Goal: Task Accomplishment & Management: Manage account settings

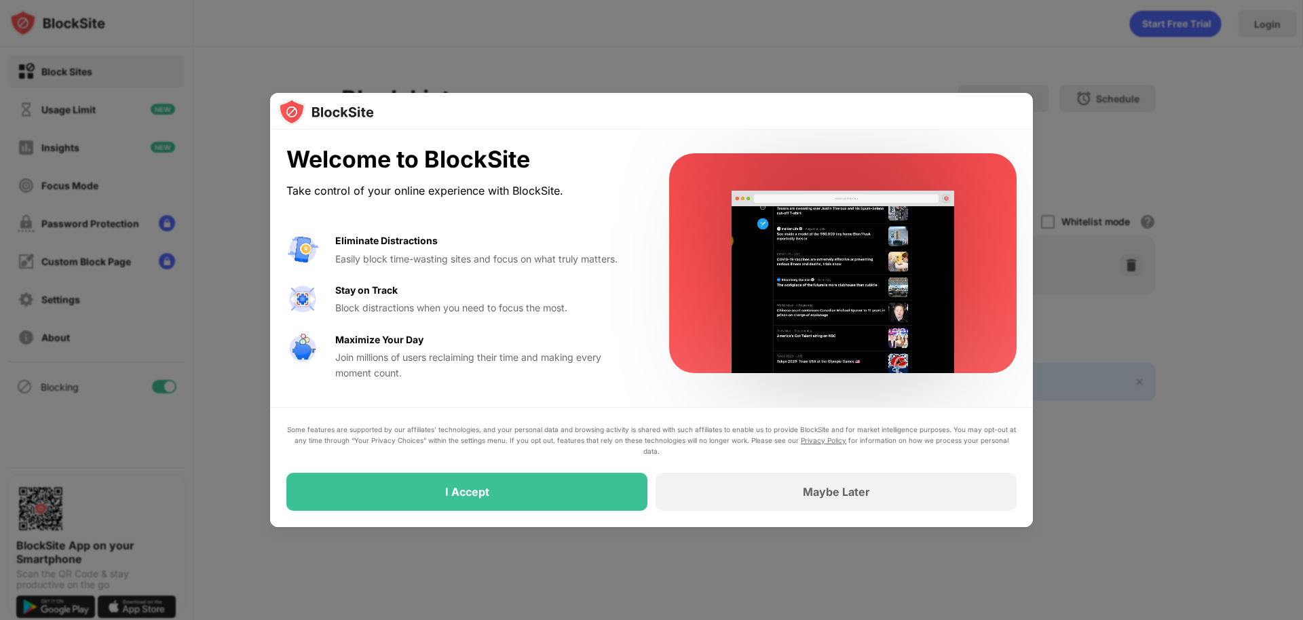
click at [609, 500] on div "I Accept" at bounding box center [466, 492] width 361 height 38
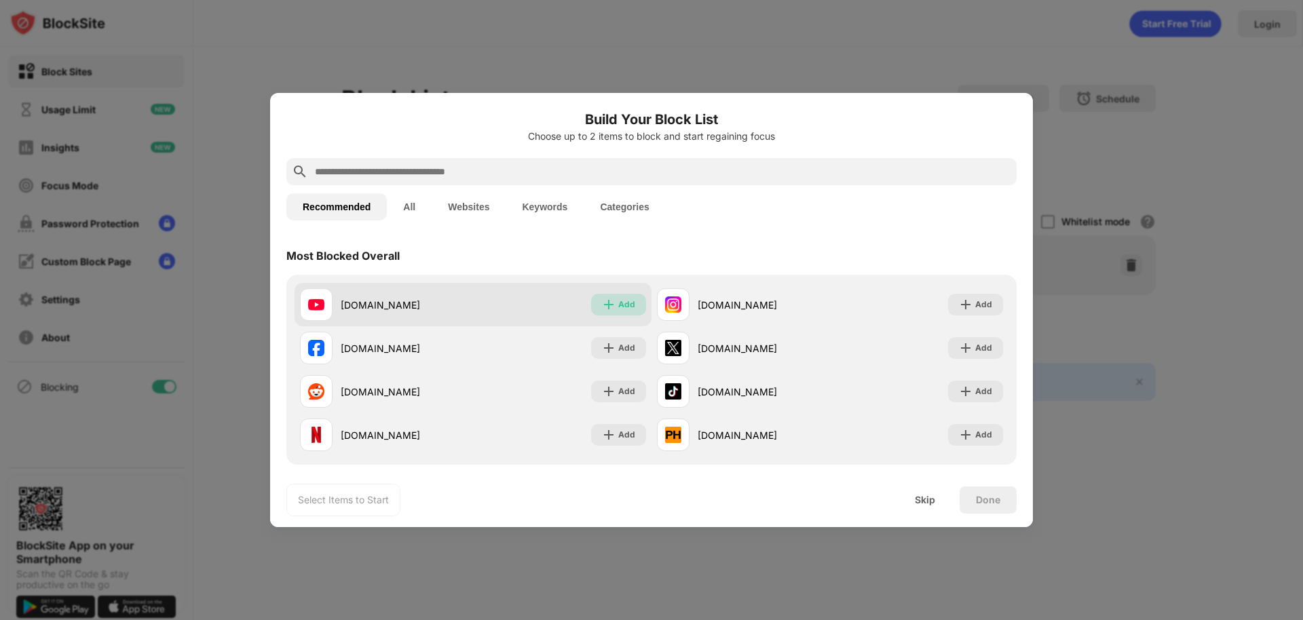
click at [620, 305] on div "Add" at bounding box center [626, 305] width 17 height 14
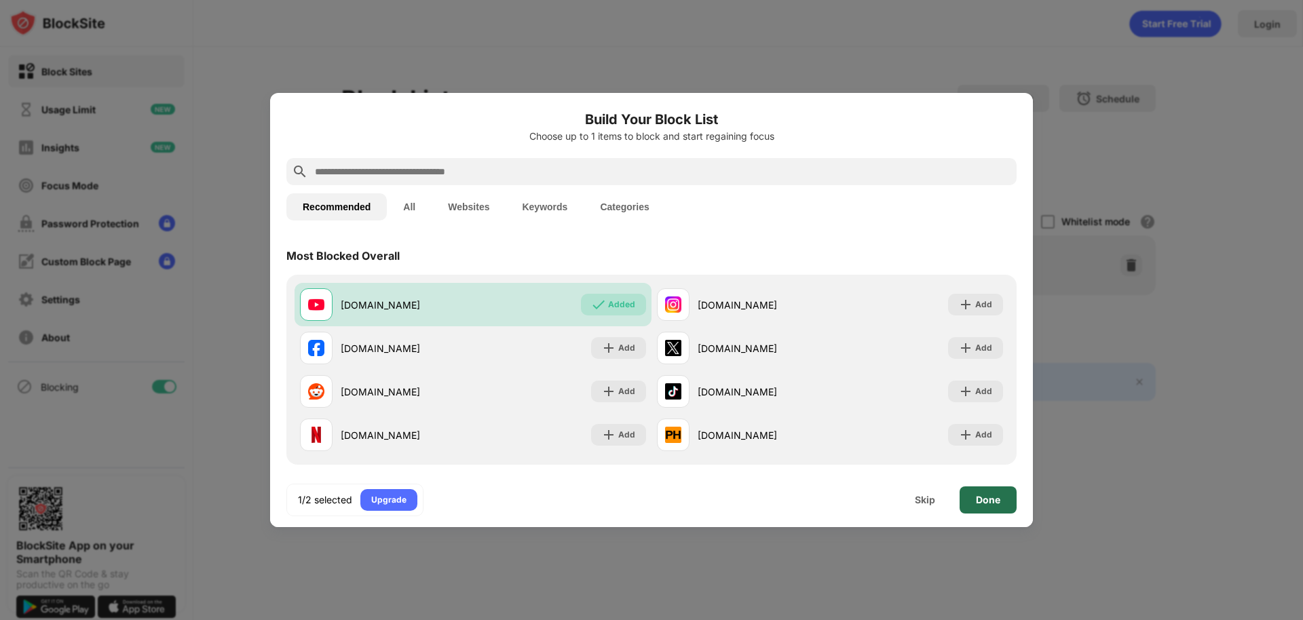
click at [989, 495] on div "Done" at bounding box center [988, 500] width 24 height 11
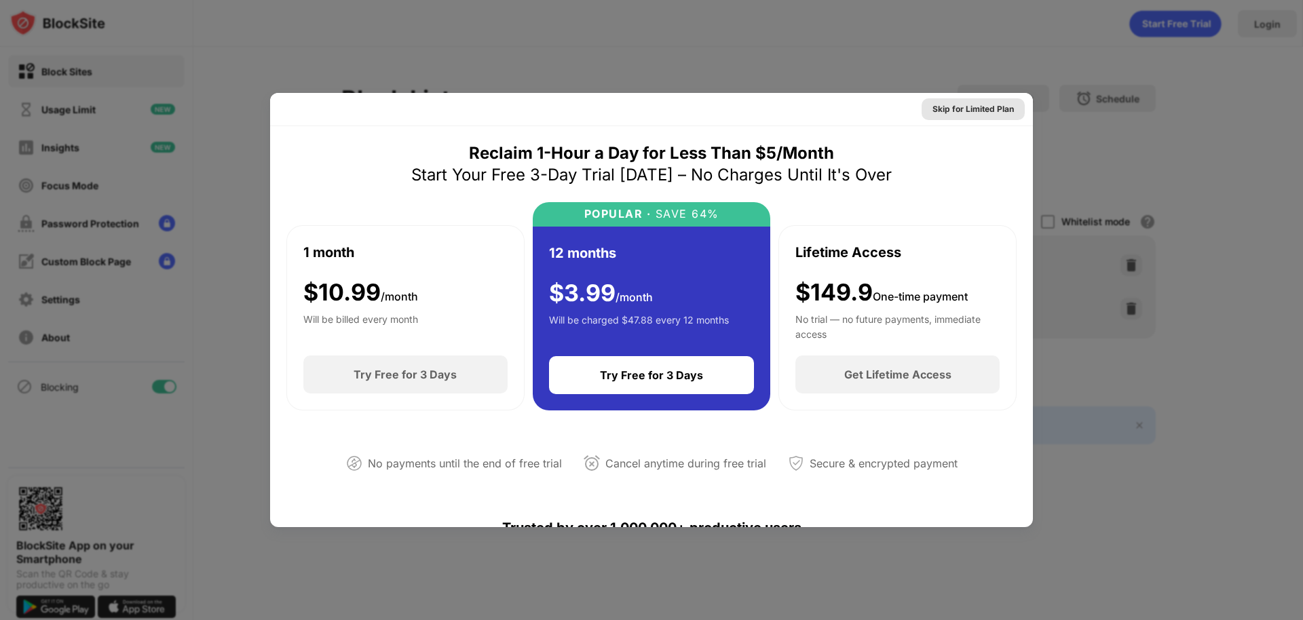
click at [967, 104] on div "Skip for Limited Plan" at bounding box center [972, 109] width 81 height 14
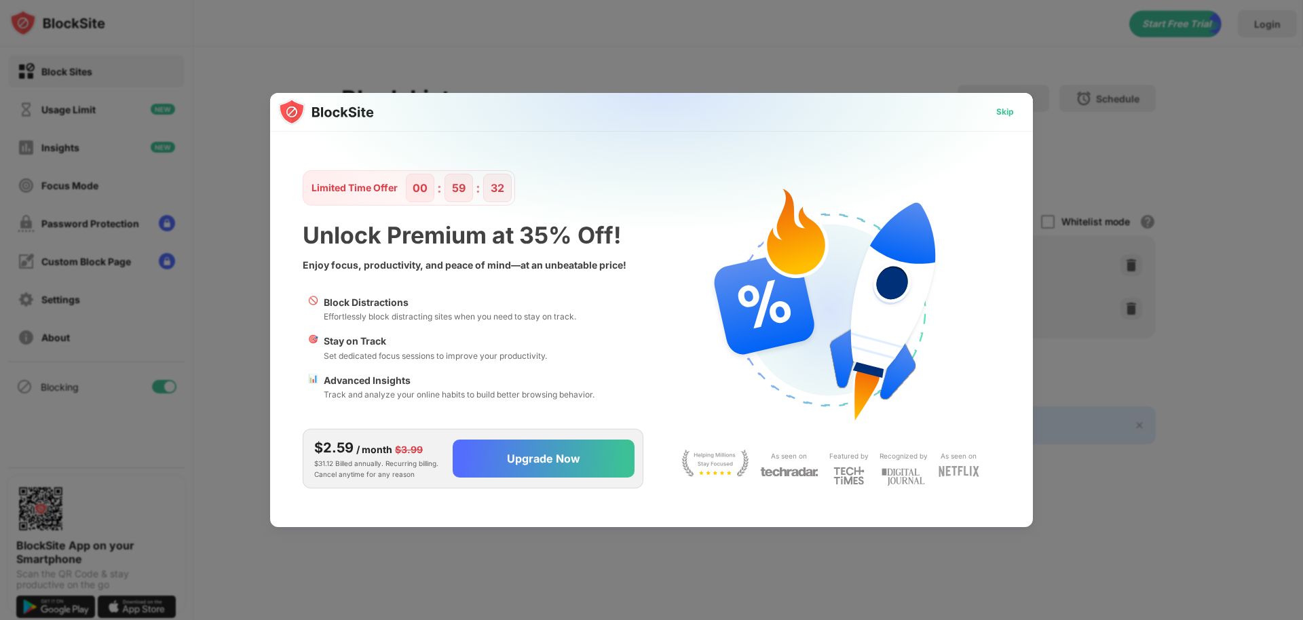
click at [998, 114] on div "Skip" at bounding box center [1005, 112] width 18 height 14
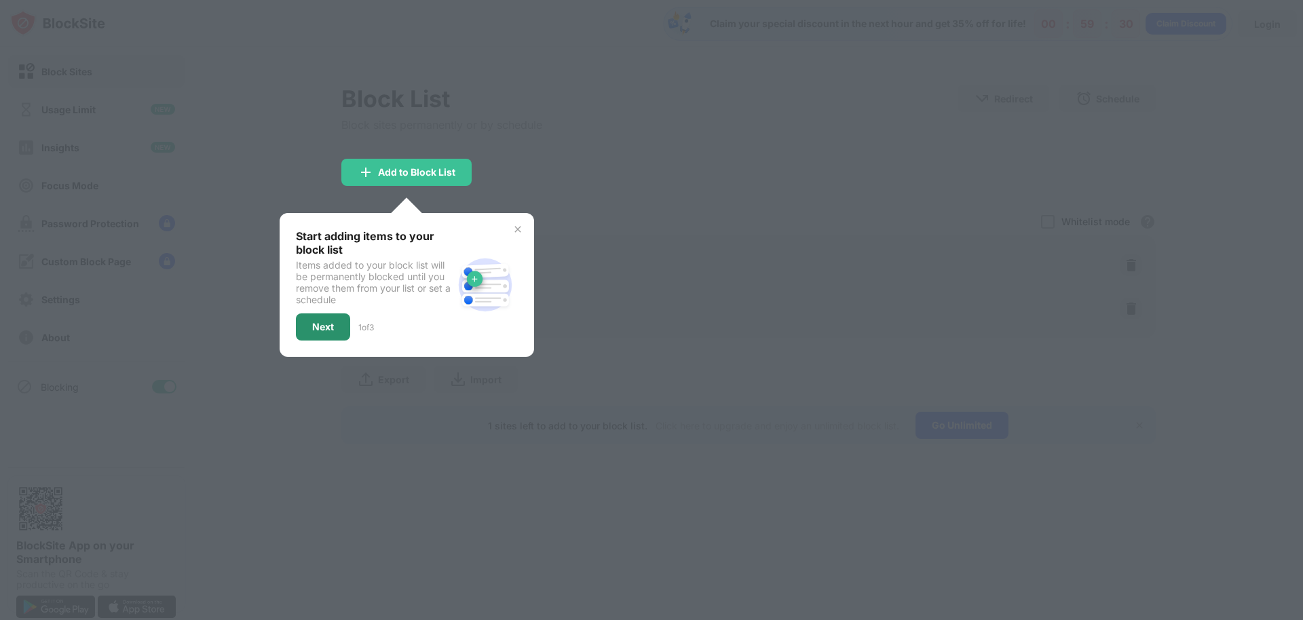
click at [326, 325] on div "Next" at bounding box center [323, 327] width 22 height 11
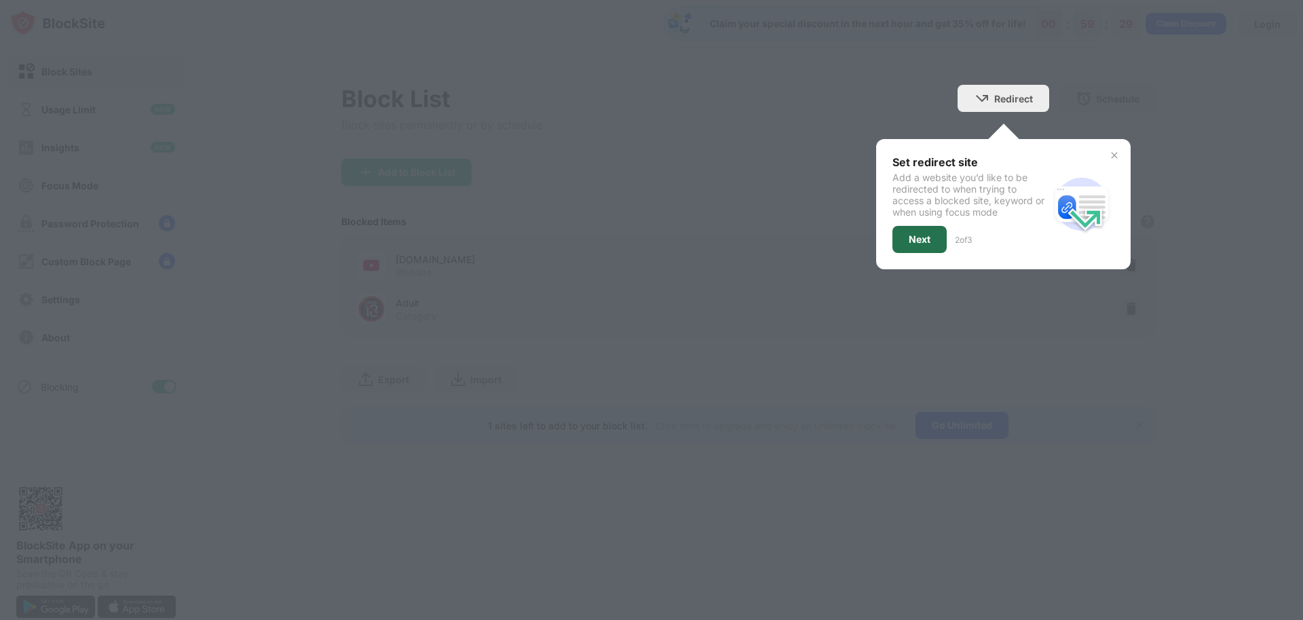
click at [939, 240] on div "Next" at bounding box center [919, 239] width 54 height 27
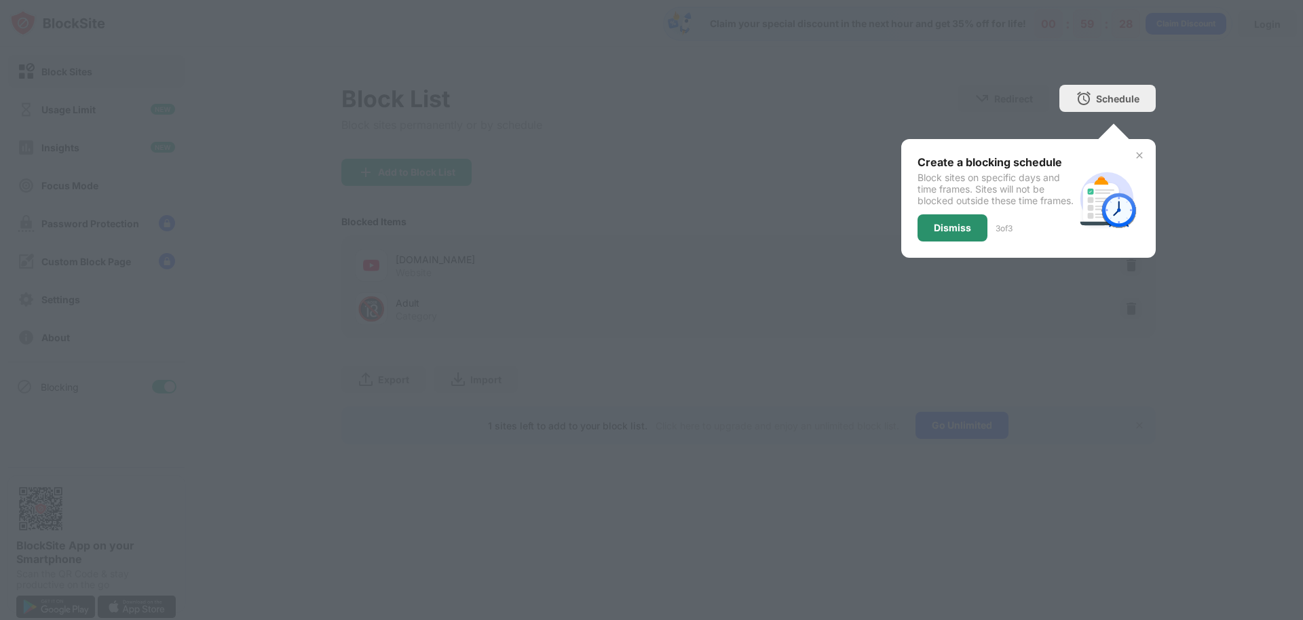
click at [941, 255] on div "Create a blocking schedule Block sites on specific days and time frames. Sites …" at bounding box center [1028, 198] width 254 height 119
click at [954, 233] on div "Dismiss" at bounding box center [952, 228] width 37 height 11
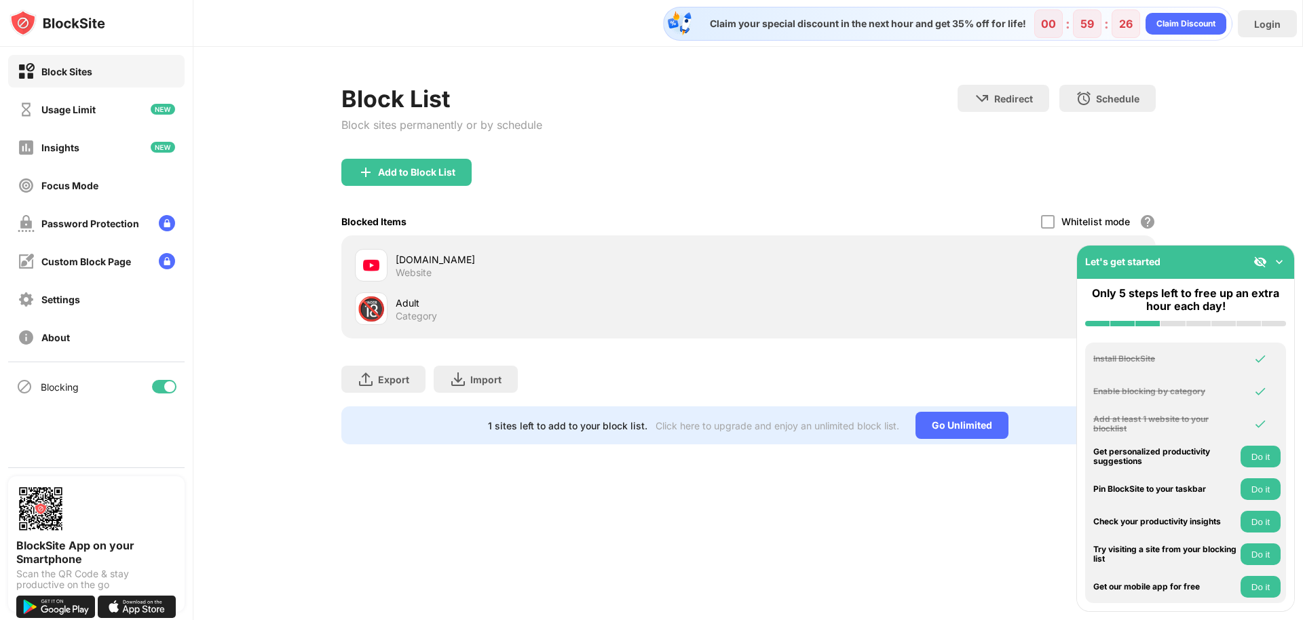
click at [1279, 257] on img at bounding box center [1279, 262] width 14 height 14
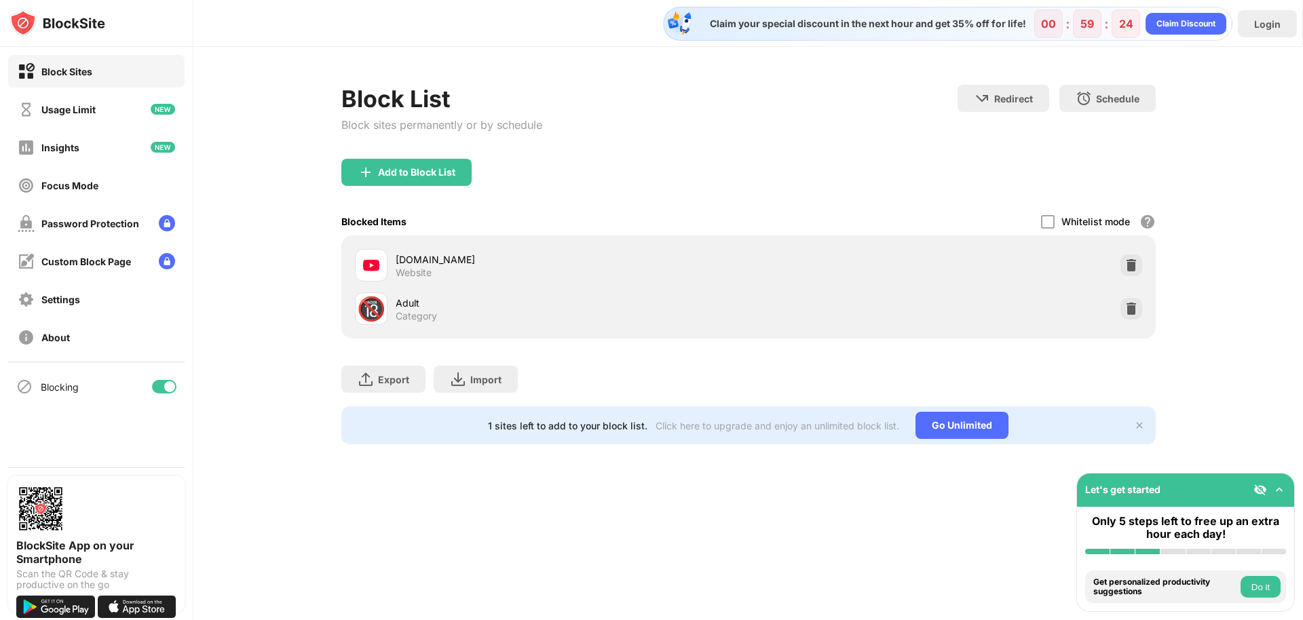
click at [979, 263] on div "[DOMAIN_NAME] Website" at bounding box center [748, 265] width 798 height 43
click at [435, 265] on div "[DOMAIN_NAME]" at bounding box center [572, 259] width 353 height 14
click at [435, 263] on div "[DOMAIN_NAME]" at bounding box center [572, 259] width 353 height 14
click at [1131, 305] on img at bounding box center [1131, 309] width 14 height 14
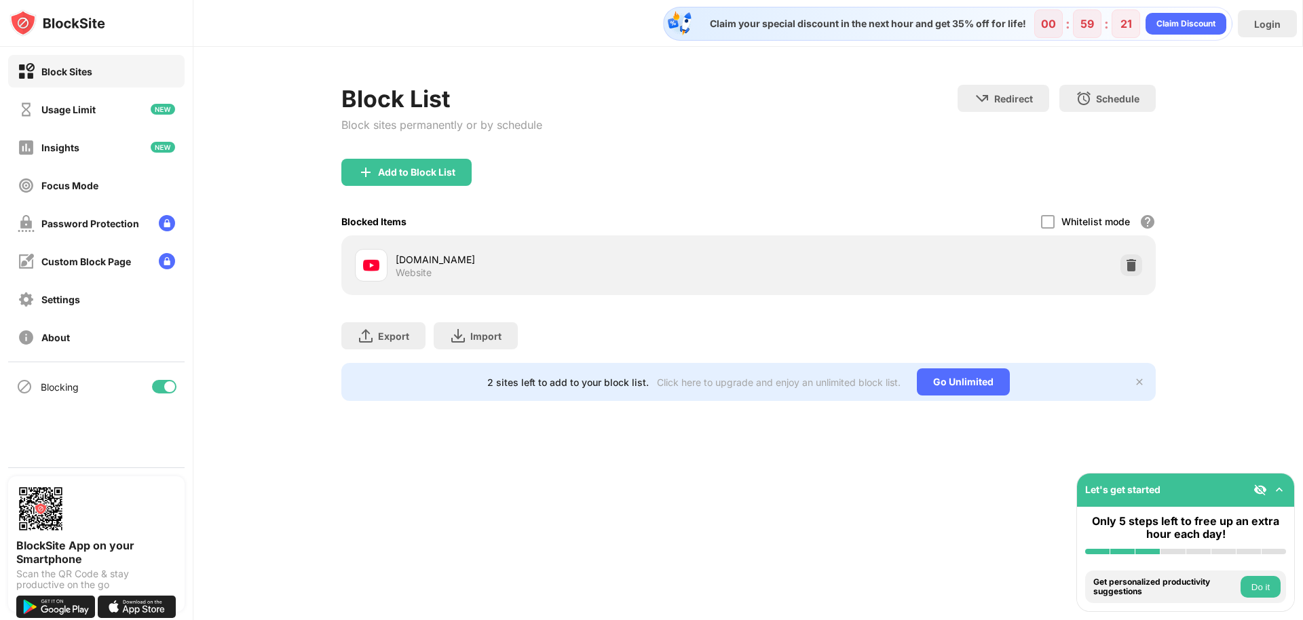
click at [438, 255] on div "[DOMAIN_NAME]" at bounding box center [572, 259] width 353 height 14
drag, startPoint x: 438, startPoint y: 254, endPoint x: 412, endPoint y: 271, distance: 30.5
click at [412, 271] on div "Website" at bounding box center [414, 273] width 36 height 12
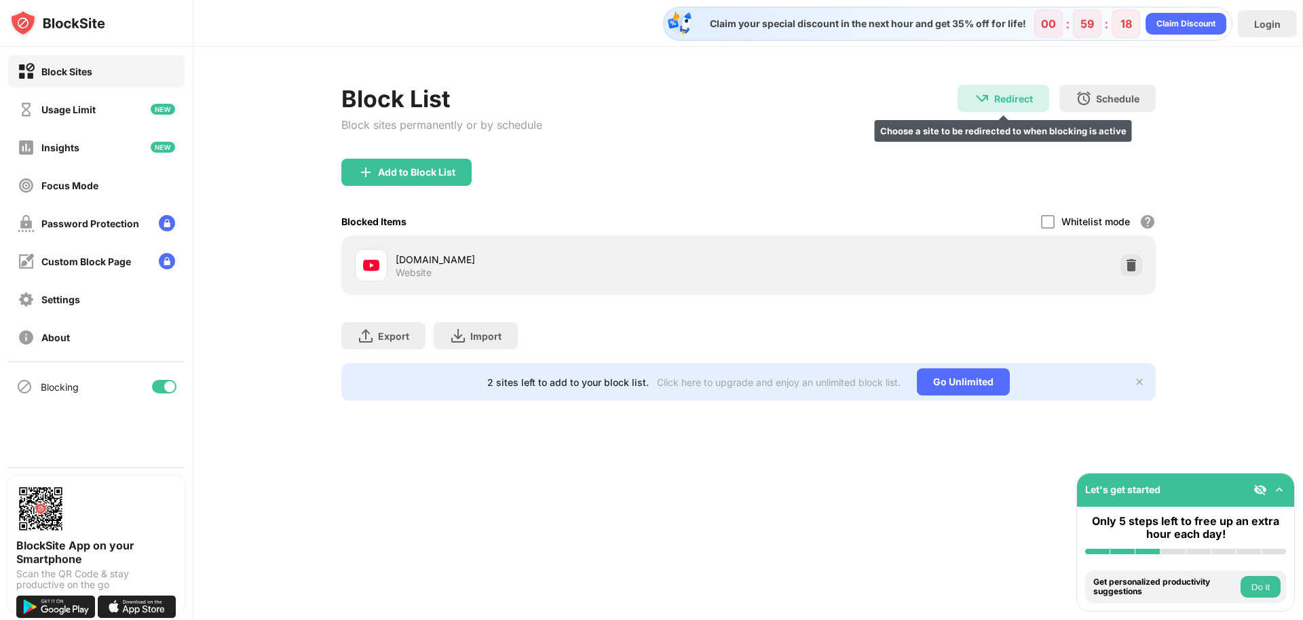
click at [1021, 93] on div "Redirect" at bounding box center [1013, 99] width 39 height 12
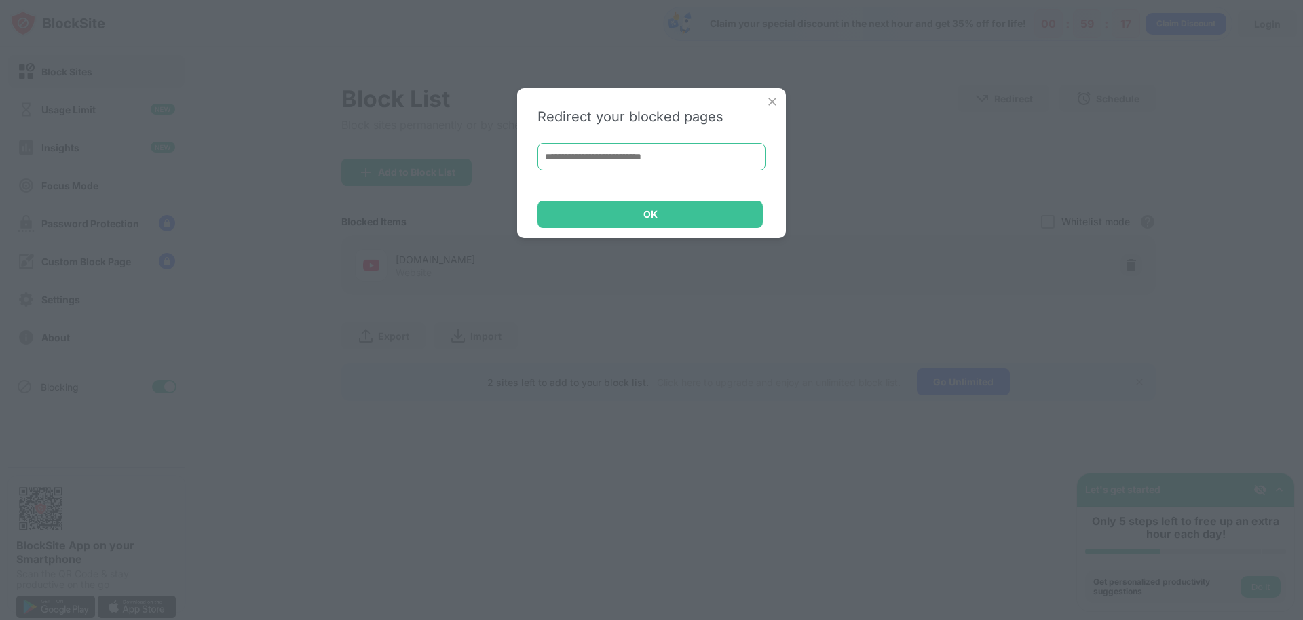
click at [712, 161] on input at bounding box center [651, 156] width 228 height 27
type input "**********"
click at [736, 210] on div "OK" at bounding box center [649, 214] width 225 height 27
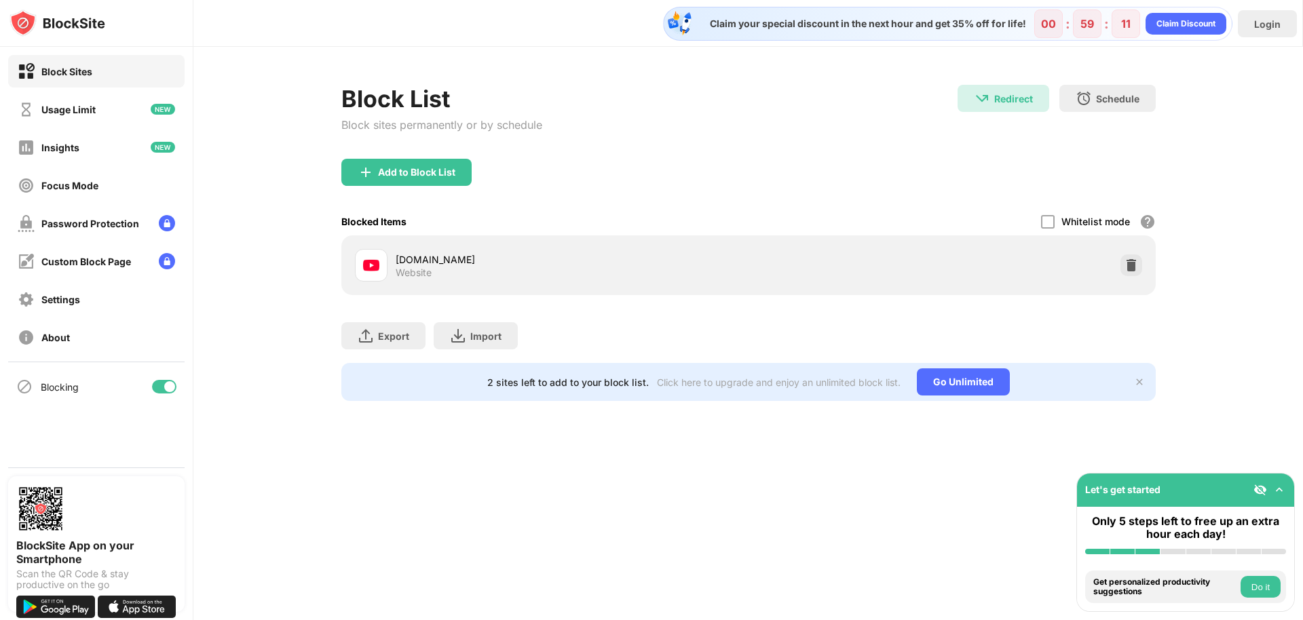
click at [905, 196] on div "Add to Block List" at bounding box center [748, 183] width 814 height 49
click at [86, 113] on div "Usage Limit" at bounding box center [68, 110] width 54 height 12
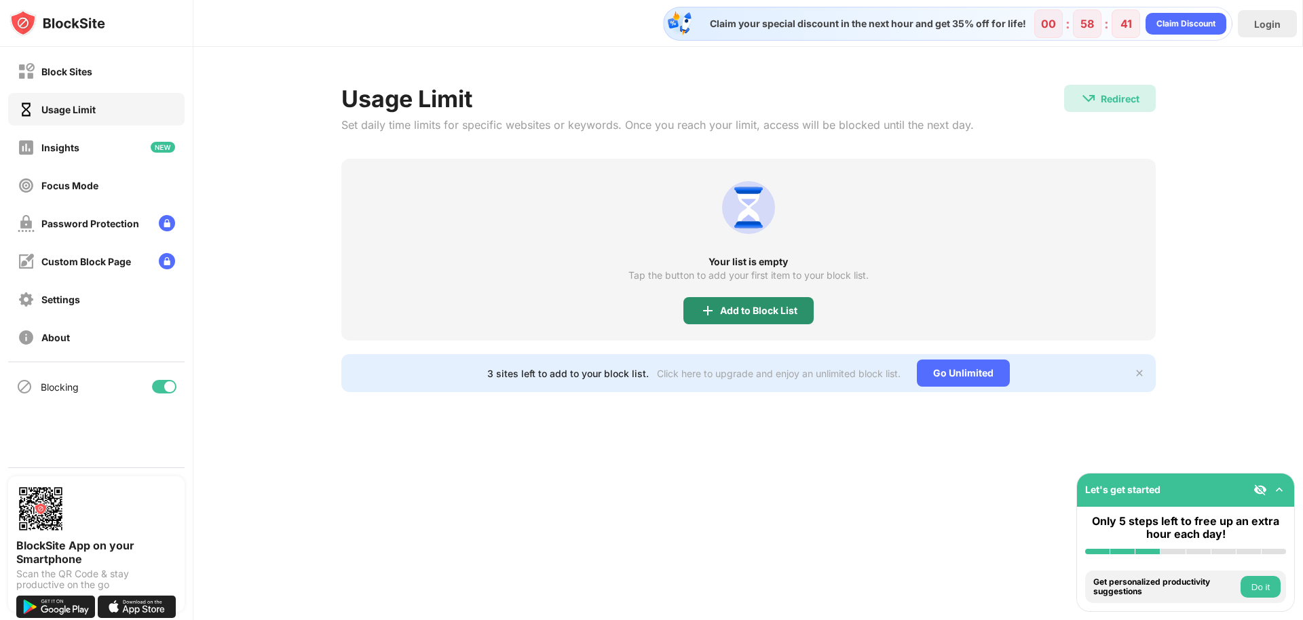
click at [779, 318] on div "Add to Block List" at bounding box center [748, 310] width 130 height 27
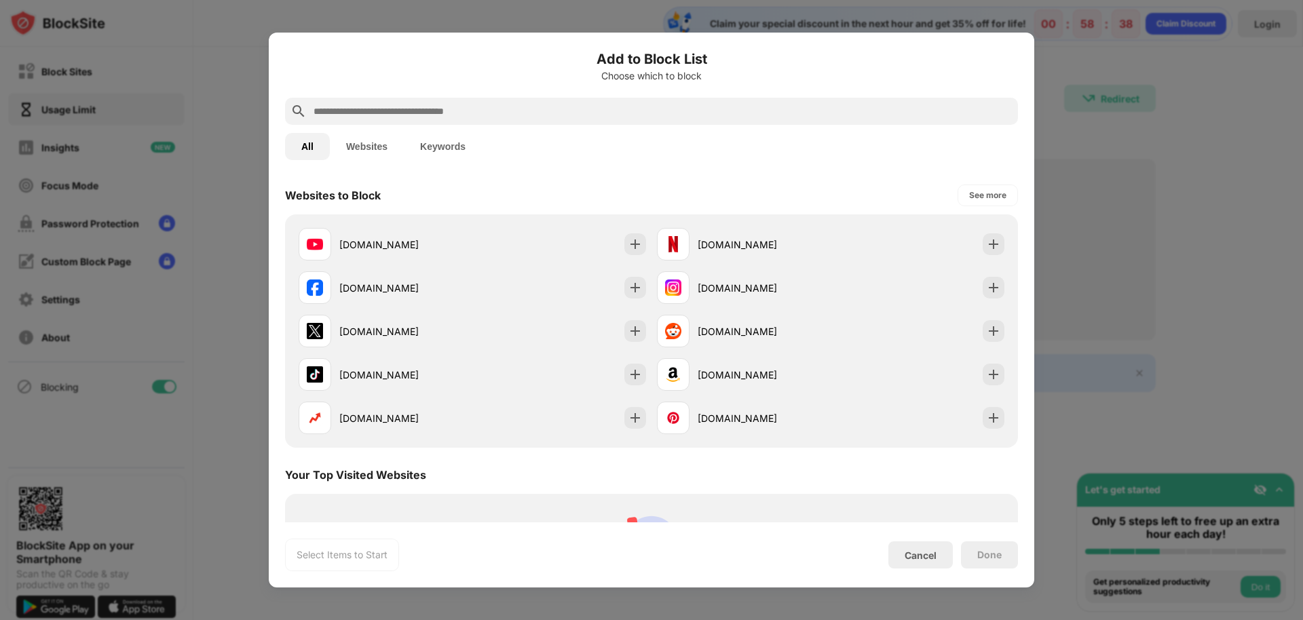
click at [497, 120] on div at bounding box center [651, 111] width 733 height 27
click at [500, 111] on input "text" at bounding box center [662, 111] width 700 height 16
type input "*"
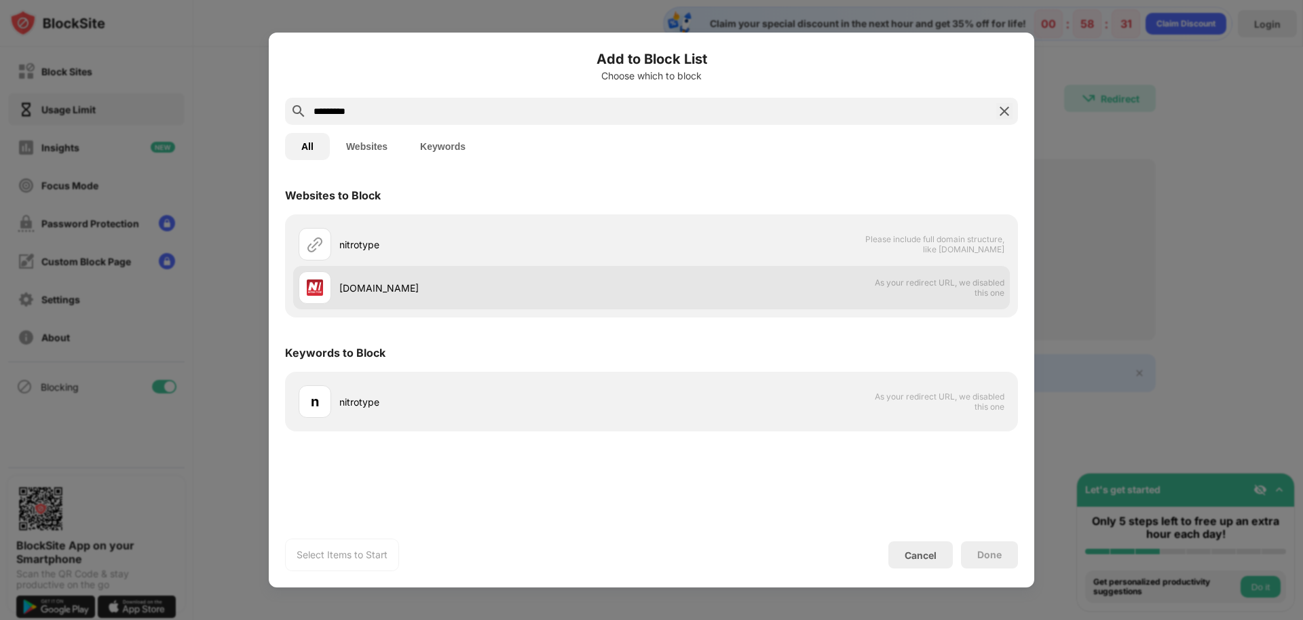
click at [406, 293] on div "[DOMAIN_NAME]" at bounding box center [495, 288] width 312 height 14
click at [376, 292] on div "[DOMAIN_NAME]" at bounding box center [495, 288] width 312 height 14
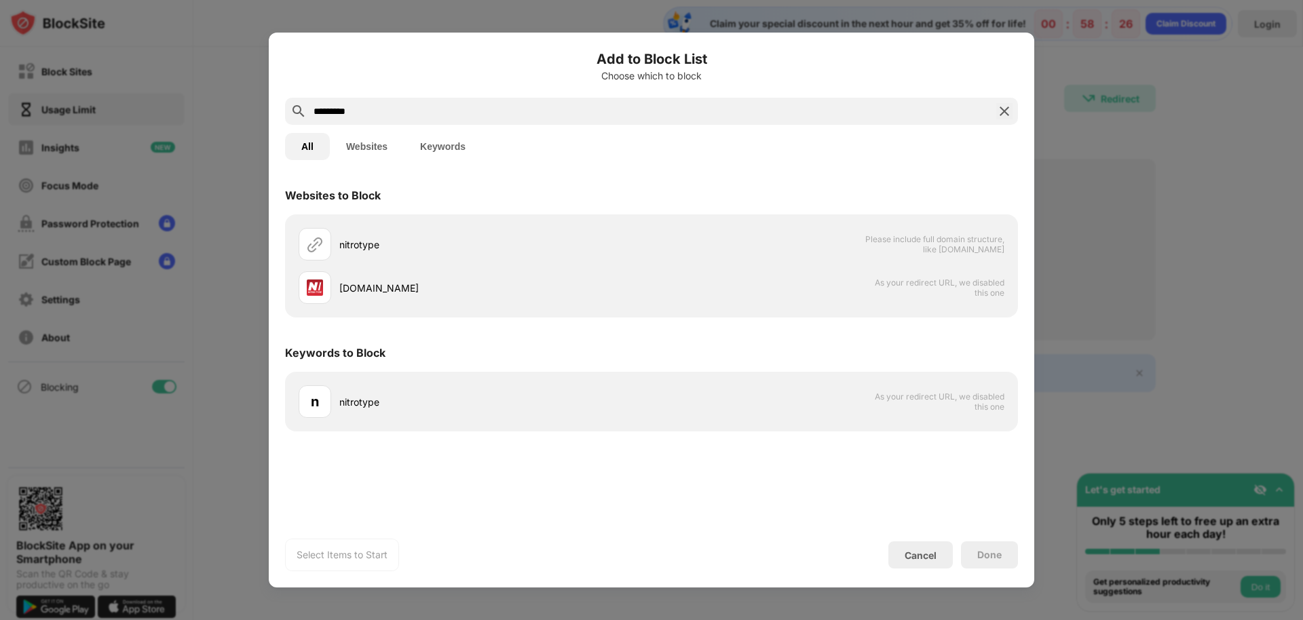
click at [394, 116] on input "*********" at bounding box center [651, 111] width 679 height 16
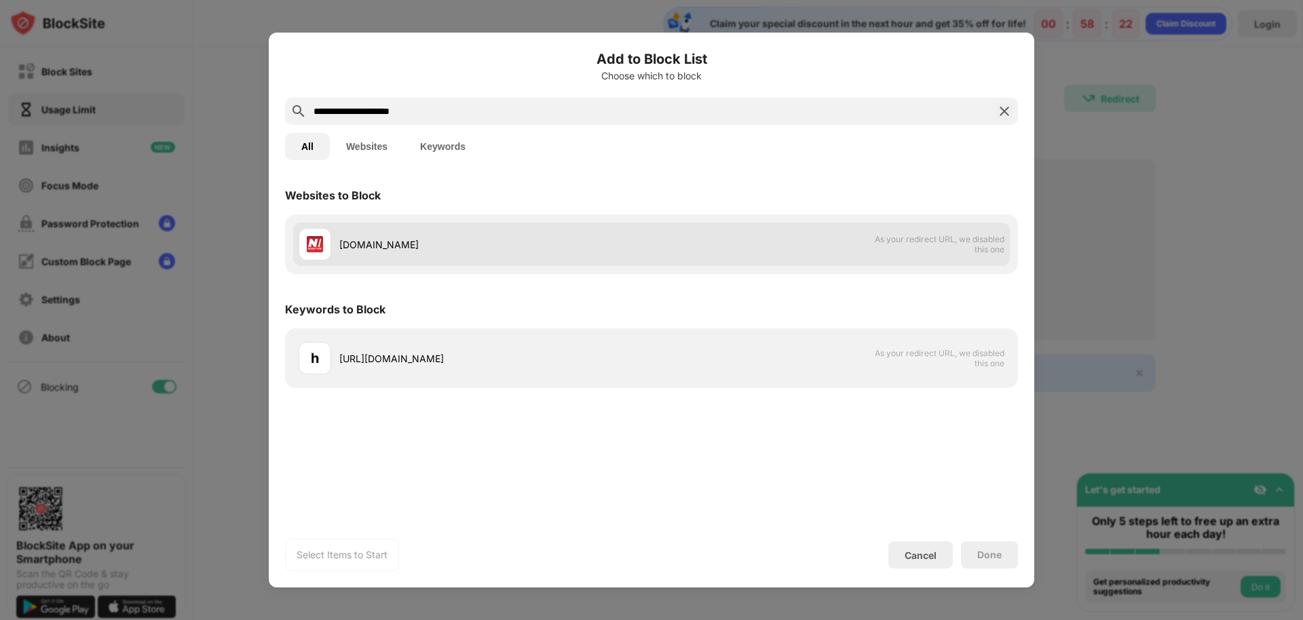
type input "**********"
click at [330, 254] on div at bounding box center [315, 244] width 33 height 33
click at [321, 245] on img at bounding box center [315, 244] width 16 height 16
click at [320, 245] on img at bounding box center [315, 244] width 16 height 16
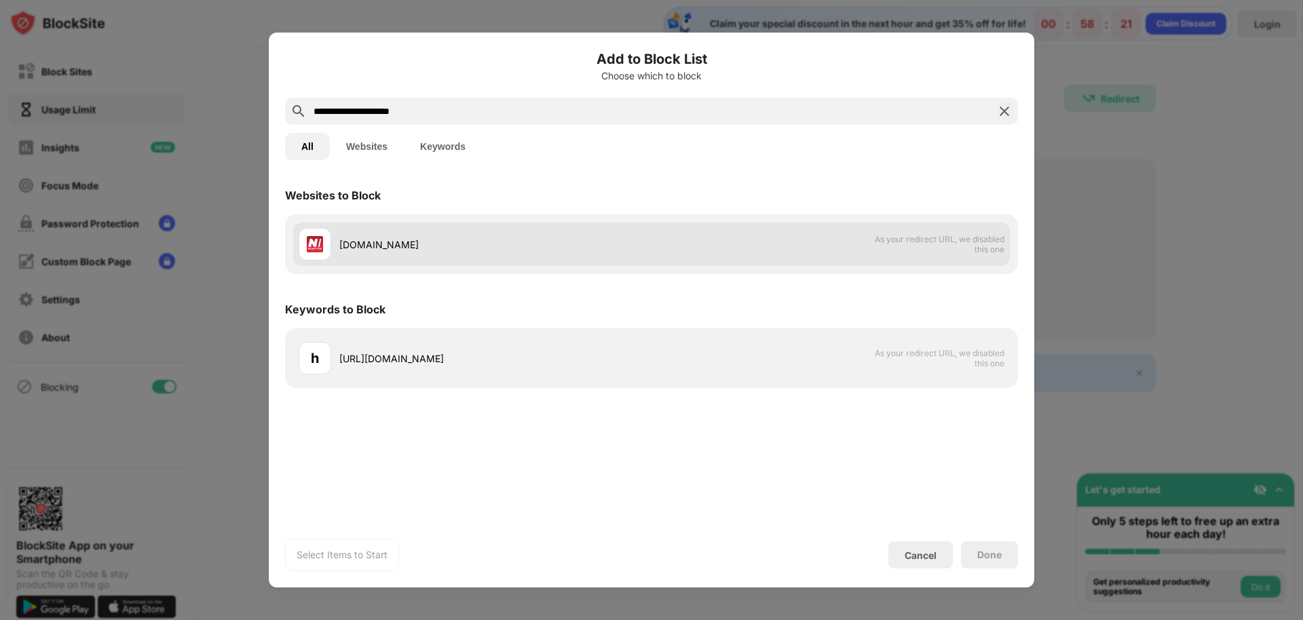
drag, startPoint x: 320, startPoint y: 245, endPoint x: 345, endPoint y: 244, distance: 24.4
click at [320, 244] on img at bounding box center [315, 244] width 16 height 16
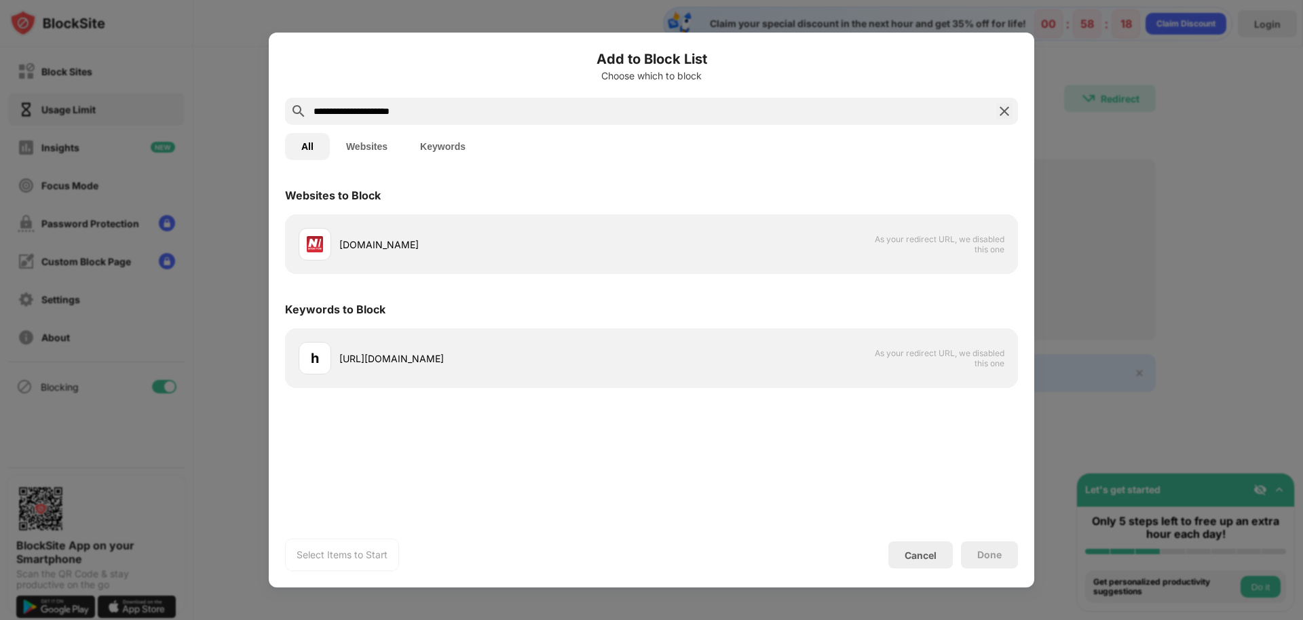
click at [1071, 271] on div at bounding box center [651, 310] width 1303 height 620
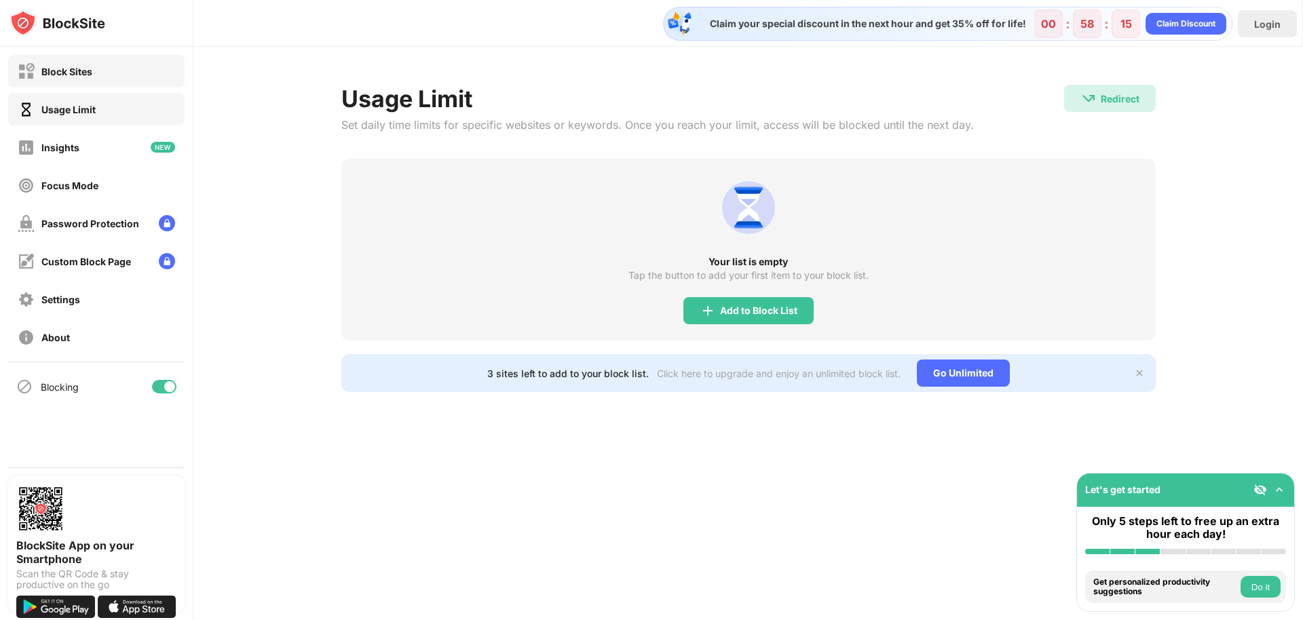
click at [116, 81] on div "Block Sites" at bounding box center [96, 71] width 176 height 33
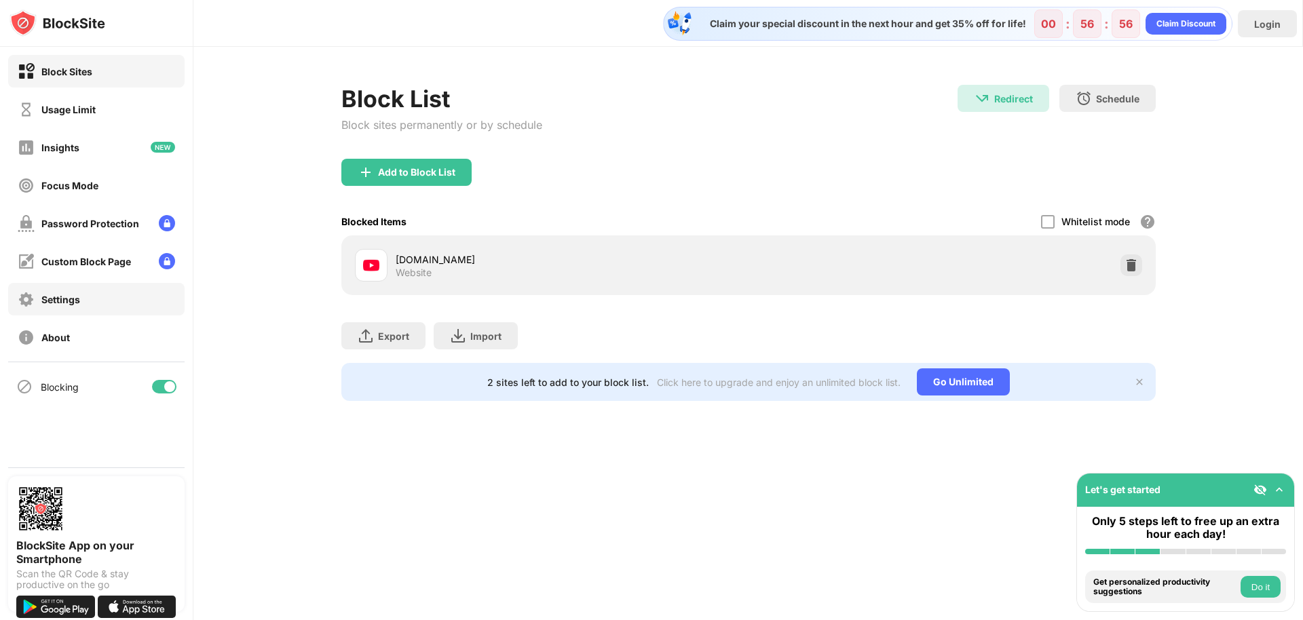
click at [109, 303] on div "Settings" at bounding box center [96, 299] width 176 height 33
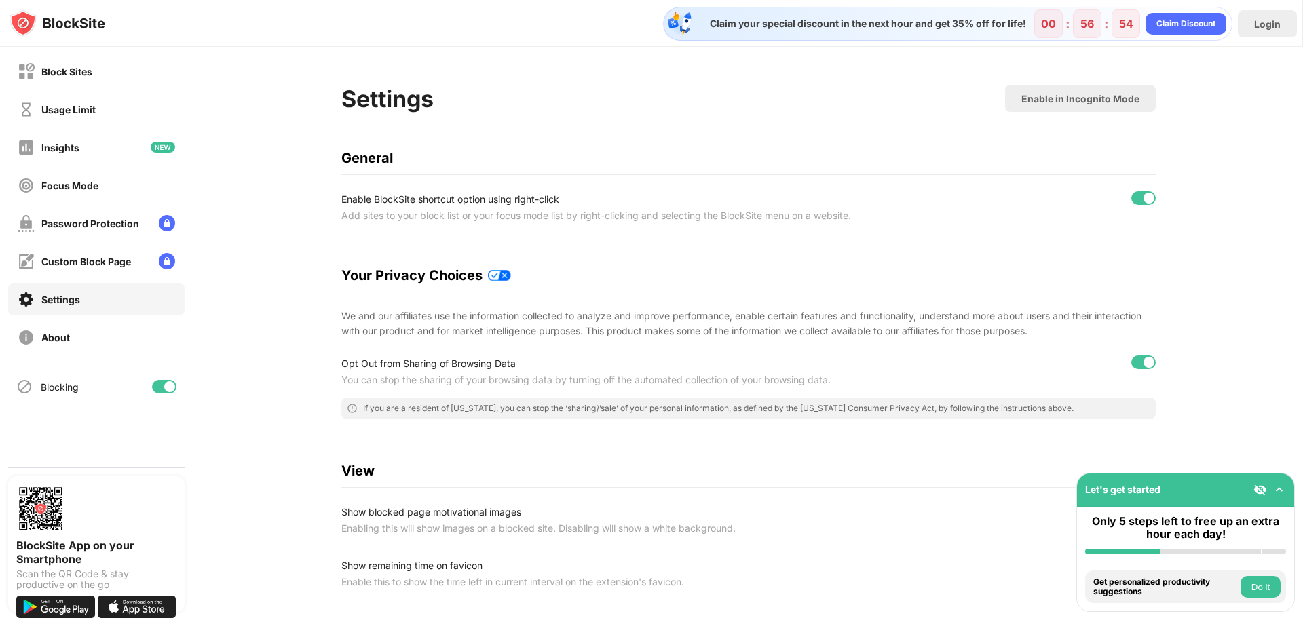
scroll to position [215, 0]
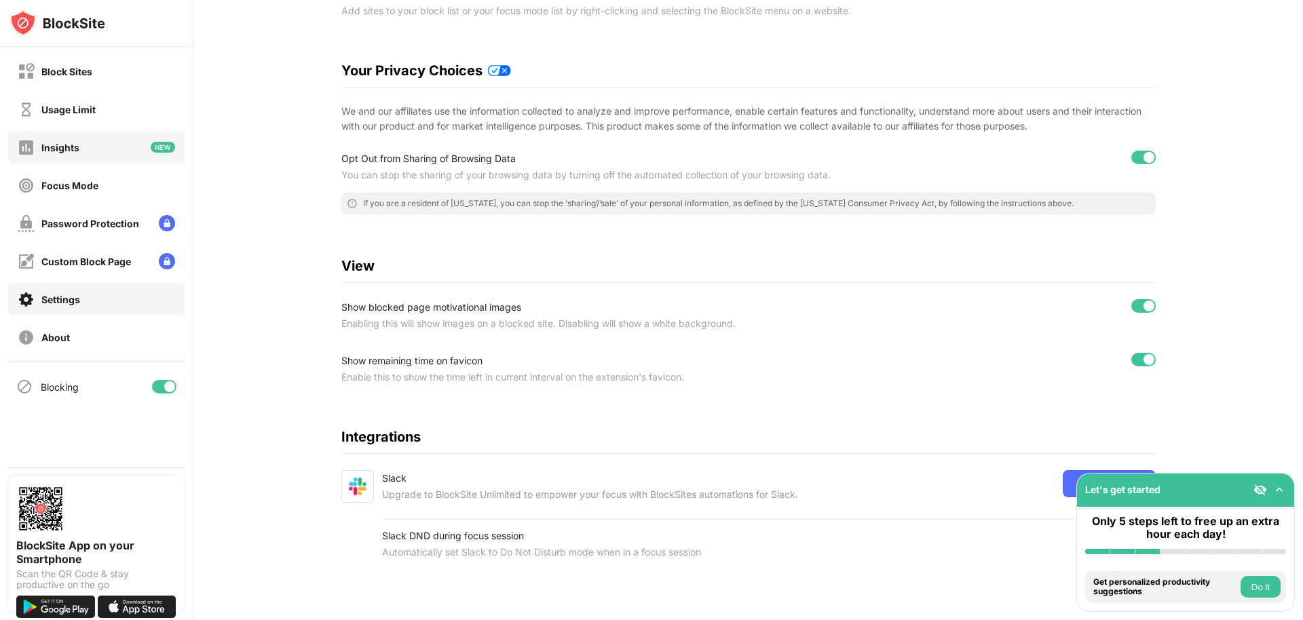
click at [108, 148] on div "Insights" at bounding box center [96, 147] width 176 height 33
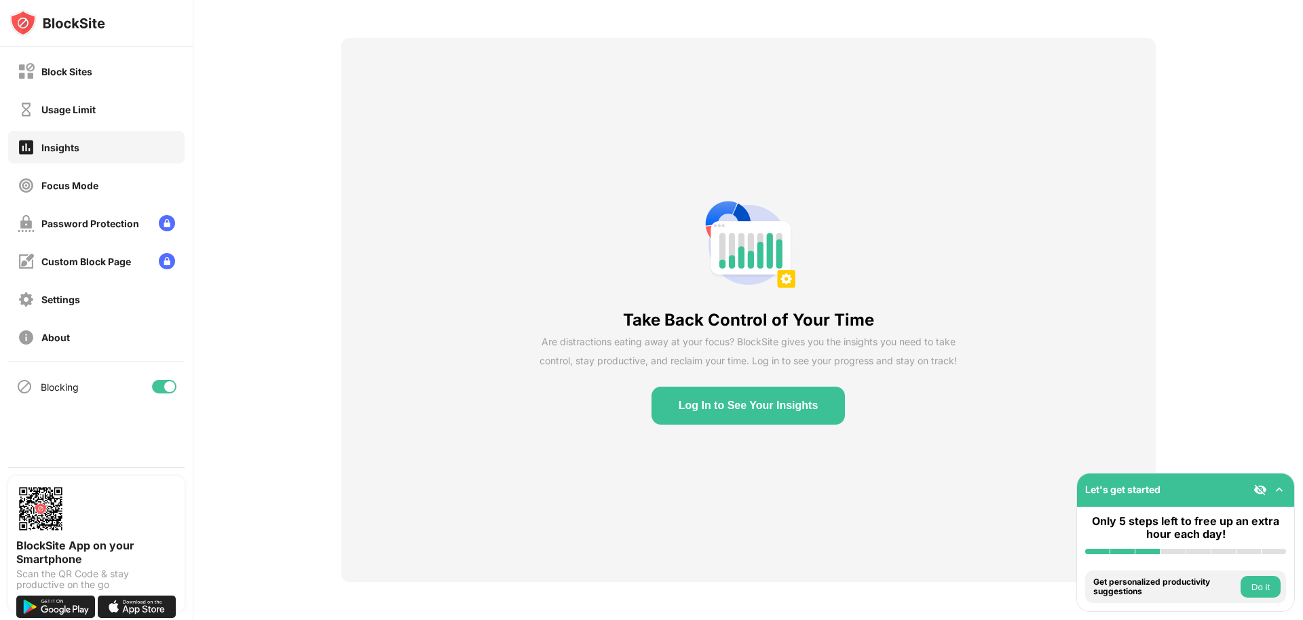
scroll to position [57, 0]
click at [111, 111] on div "Usage Limit" at bounding box center [96, 109] width 176 height 33
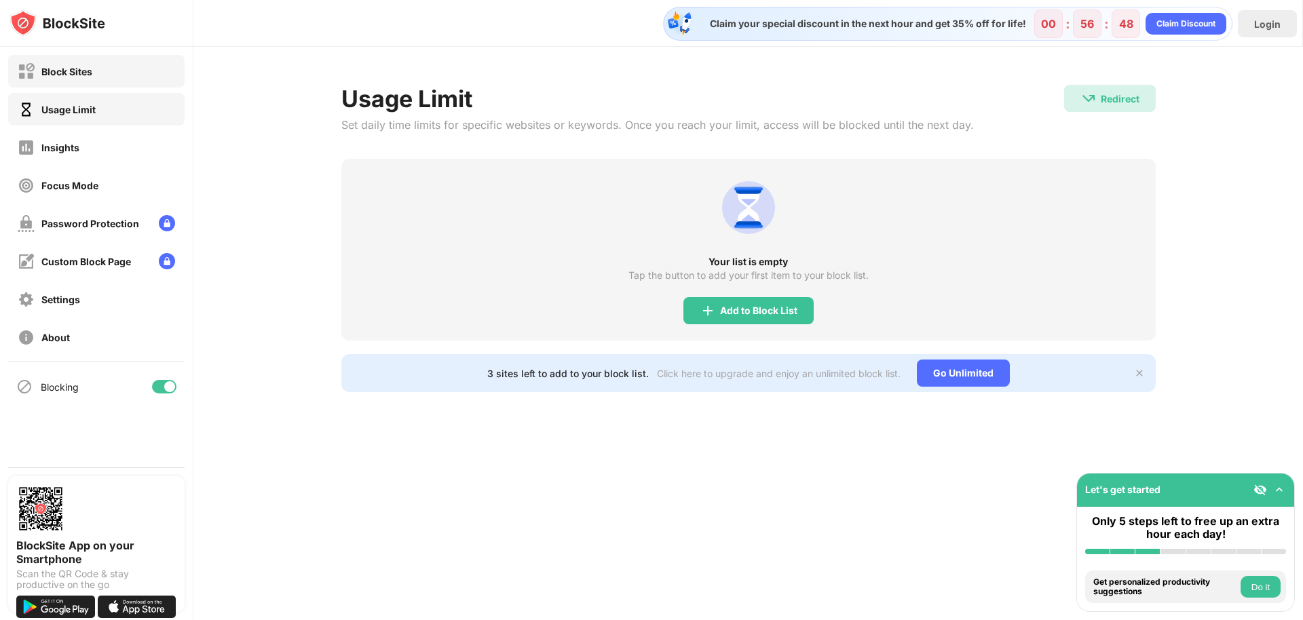
click at [68, 75] on div "Block Sites" at bounding box center [66, 72] width 51 height 12
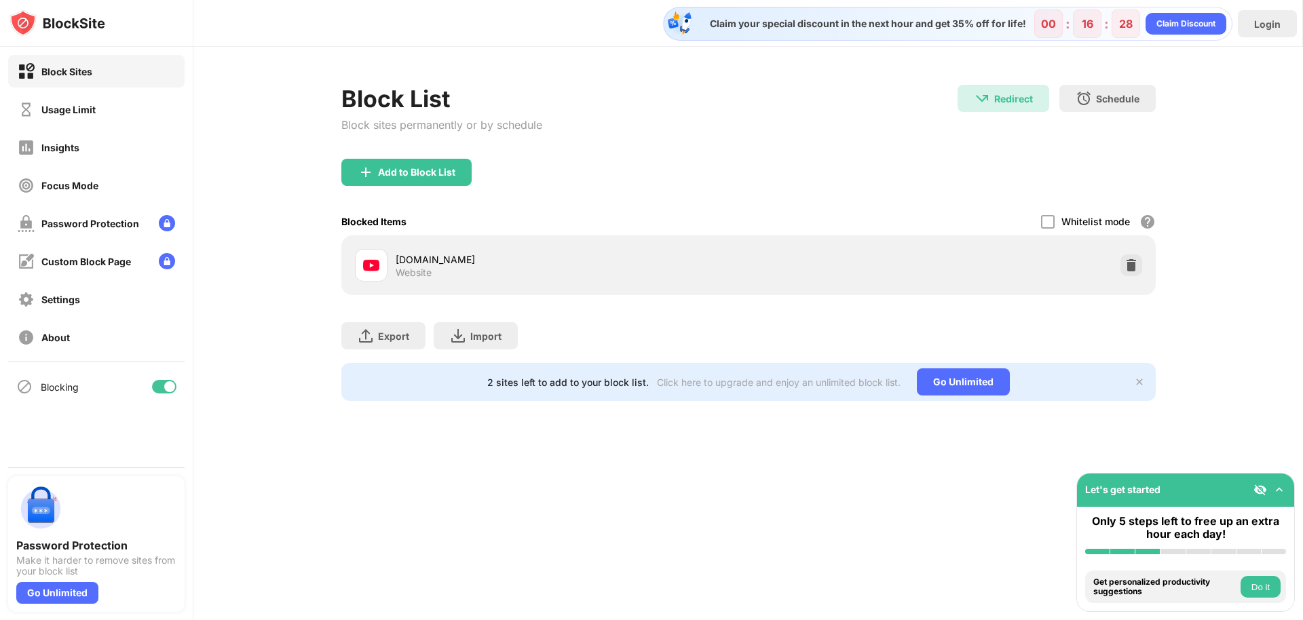
click at [822, 183] on div "Add to Block List" at bounding box center [748, 183] width 814 height 49
click at [1132, 266] on img at bounding box center [1131, 266] width 14 height 14
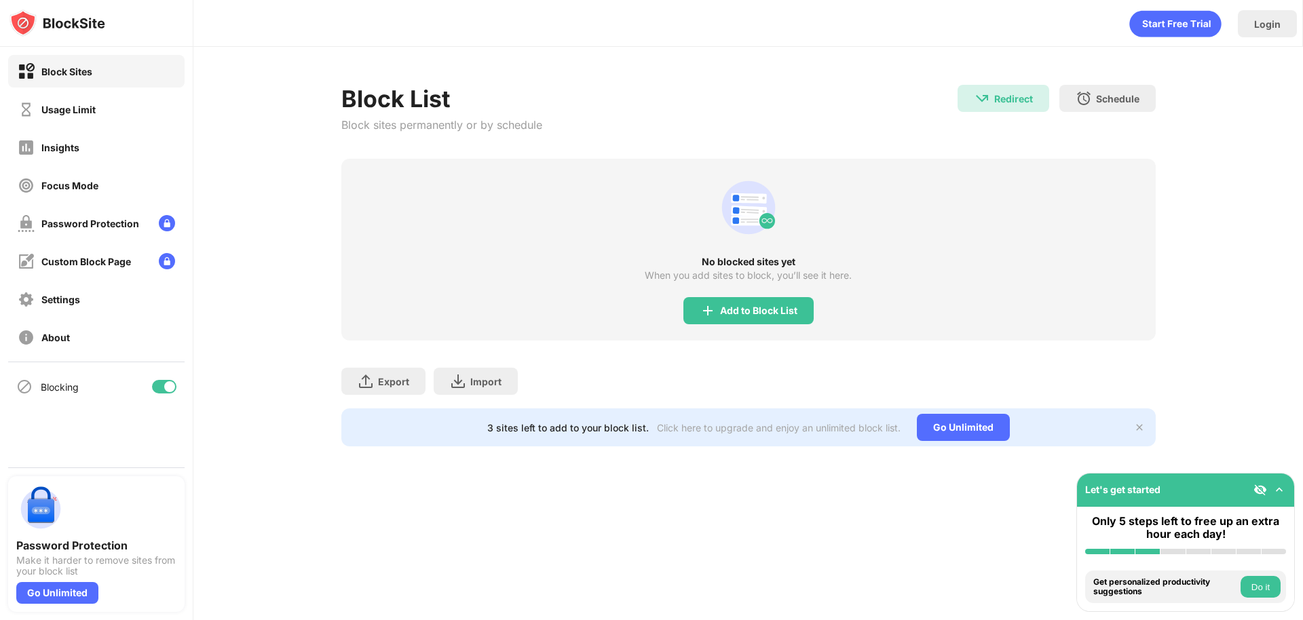
click at [304, 402] on div "Block List Block sites permanently or by schedule Redirect Redirect to nitrotyp…" at bounding box center [747, 266] width 1109 height 438
click at [780, 305] on div "Add to Block List" at bounding box center [758, 310] width 77 height 11
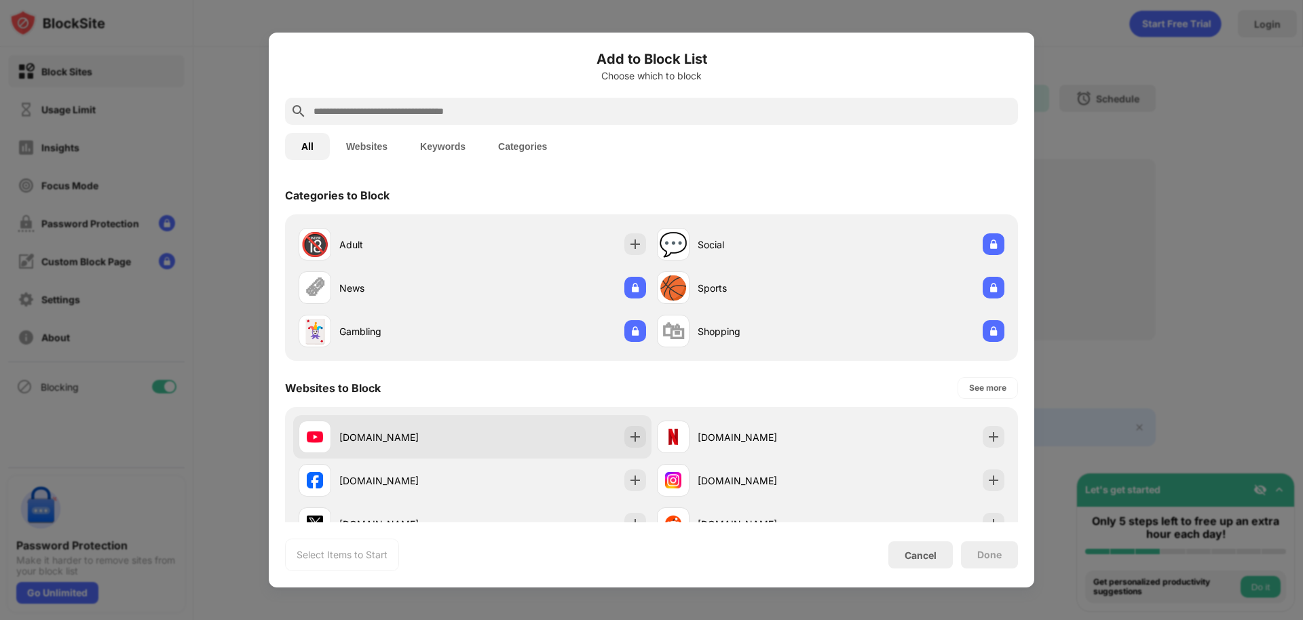
click at [467, 427] on div "[DOMAIN_NAME]" at bounding box center [386, 437] width 174 height 33
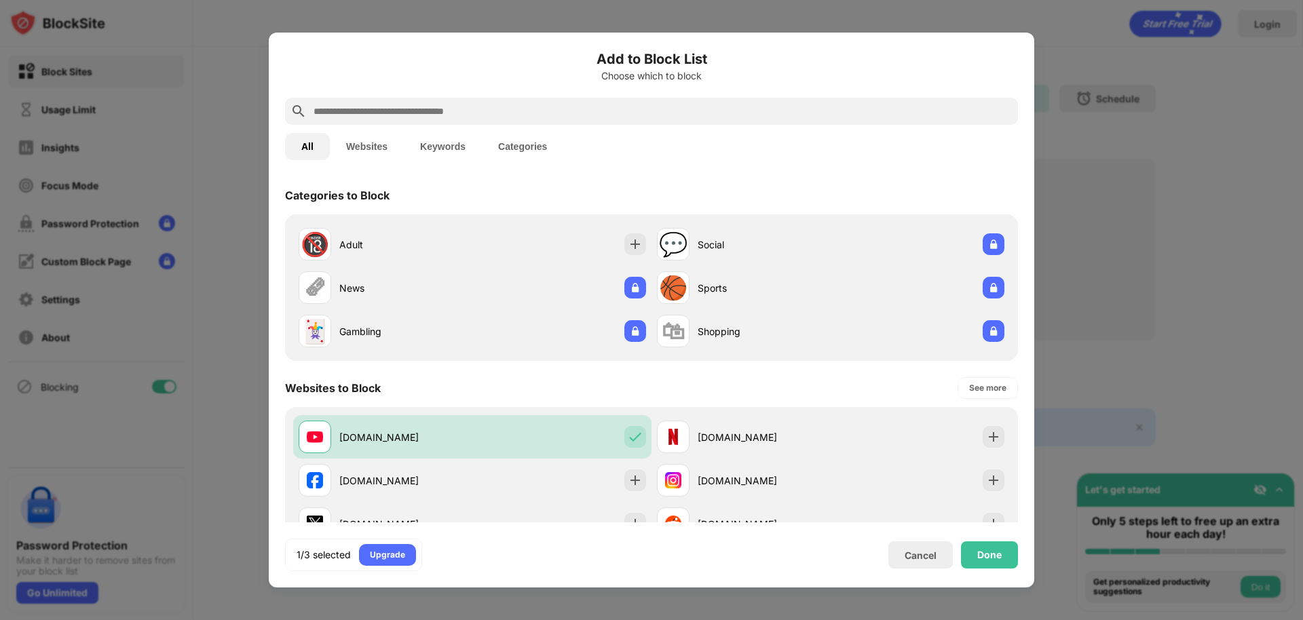
click at [987, 554] on div "Done" at bounding box center [989, 555] width 24 height 11
